Goal: Transaction & Acquisition: Purchase product/service

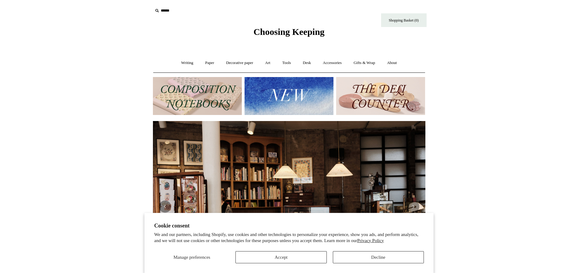
click at [354, 257] on button "Decline" at bounding box center [378, 257] width 91 height 12
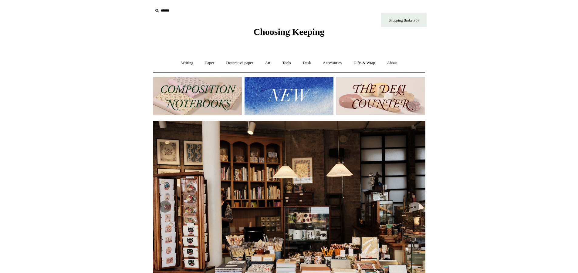
scroll to position [3, 0]
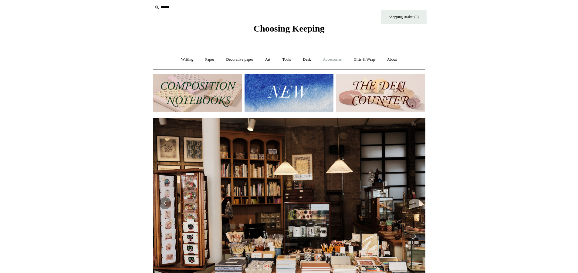
click at [330, 62] on link "Accessories +" at bounding box center [332, 60] width 30 height 16
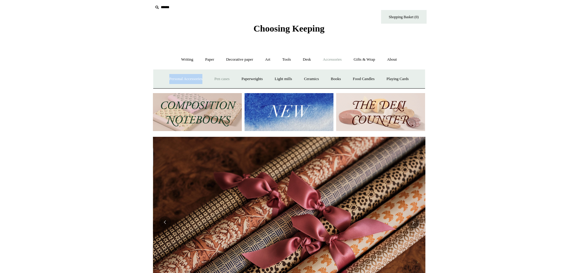
scroll to position [0, 545]
click at [211, 78] on link "Pen cases" at bounding box center [222, 79] width 26 height 16
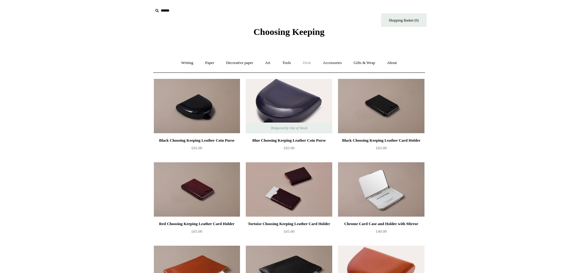
click at [312, 64] on link "Desk +" at bounding box center [306, 63] width 19 height 16
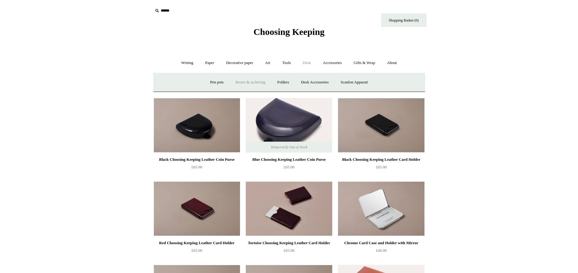
click at [258, 81] on link "Boxes & archiving" at bounding box center [250, 82] width 41 height 16
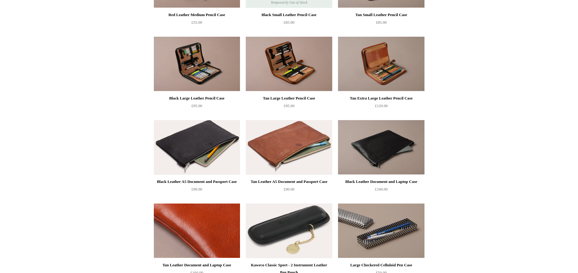
scroll to position [428, 0]
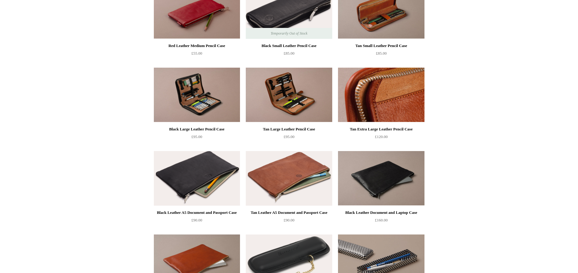
click at [408, 89] on img at bounding box center [381, 95] width 86 height 55
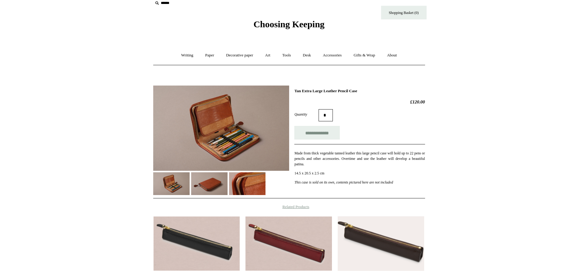
click at [204, 182] on img at bounding box center [209, 183] width 36 height 23
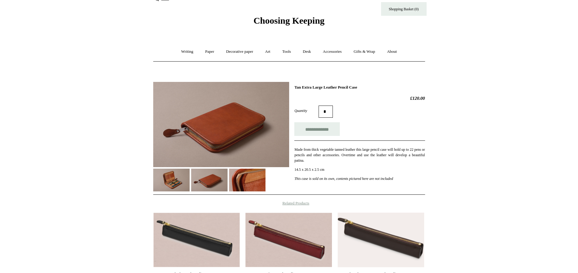
click at [253, 178] on img at bounding box center [247, 180] width 36 height 23
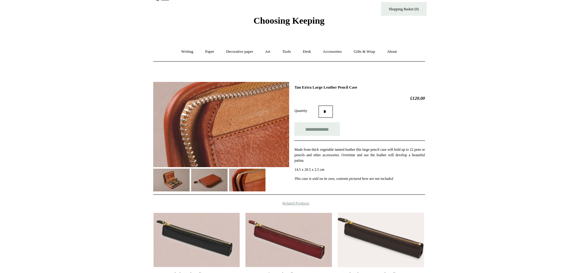
click at [169, 178] on img at bounding box center [171, 180] width 36 height 23
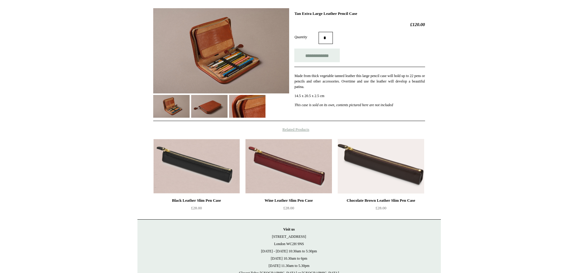
scroll to position [49, 0]
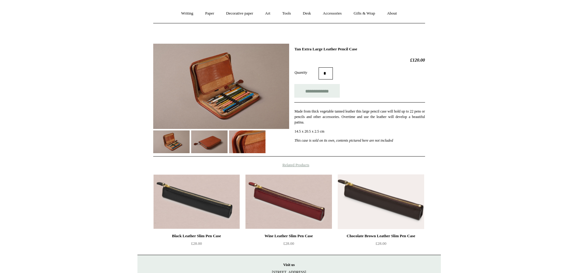
click at [234, 99] on img at bounding box center [221, 86] width 136 height 85
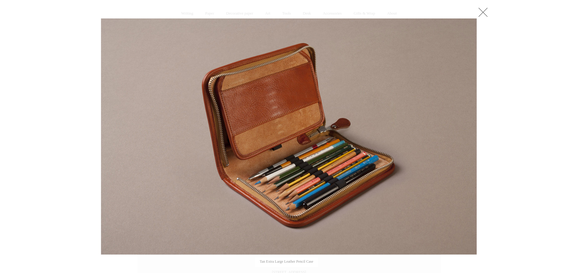
click at [295, 153] on img at bounding box center [289, 137] width 376 height 236
click at [479, 11] on link at bounding box center [483, 12] width 12 height 12
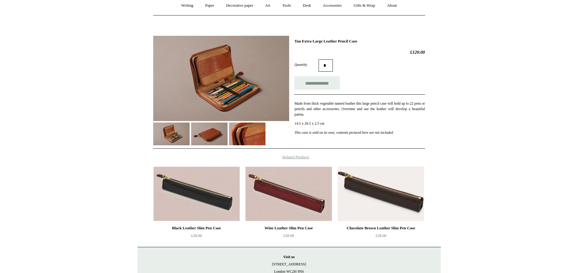
scroll to position [126, 0]
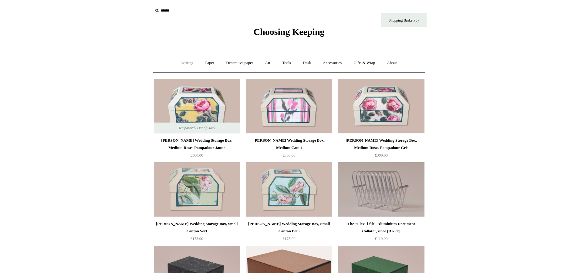
click at [191, 62] on link "Writing +" at bounding box center [187, 63] width 23 height 16
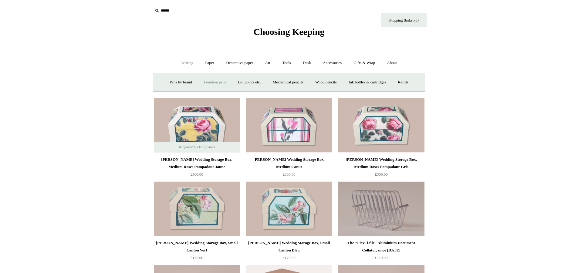
click at [210, 80] on link "Fountain pens +" at bounding box center [214, 82] width 33 height 16
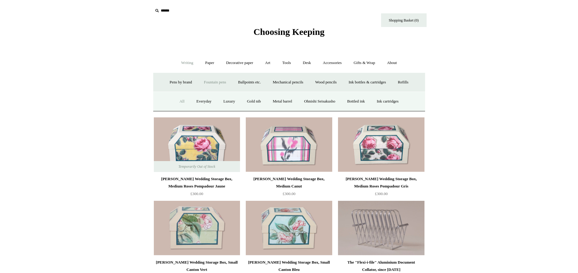
click at [178, 99] on link "All" at bounding box center [182, 101] width 16 height 16
